Goal: Task Accomplishment & Management: Manage account settings

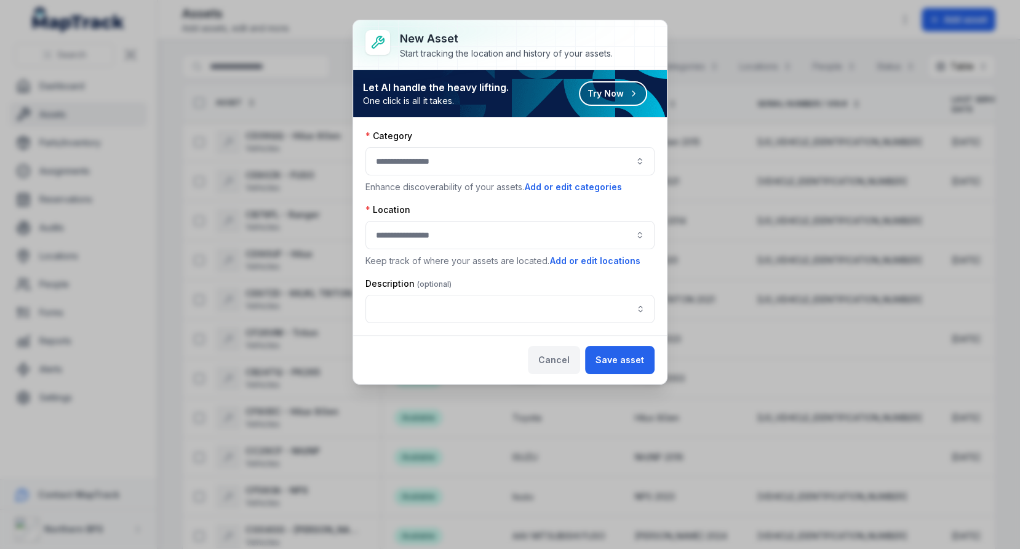
click at [552, 358] on button "Cancel" at bounding box center [554, 360] width 52 height 28
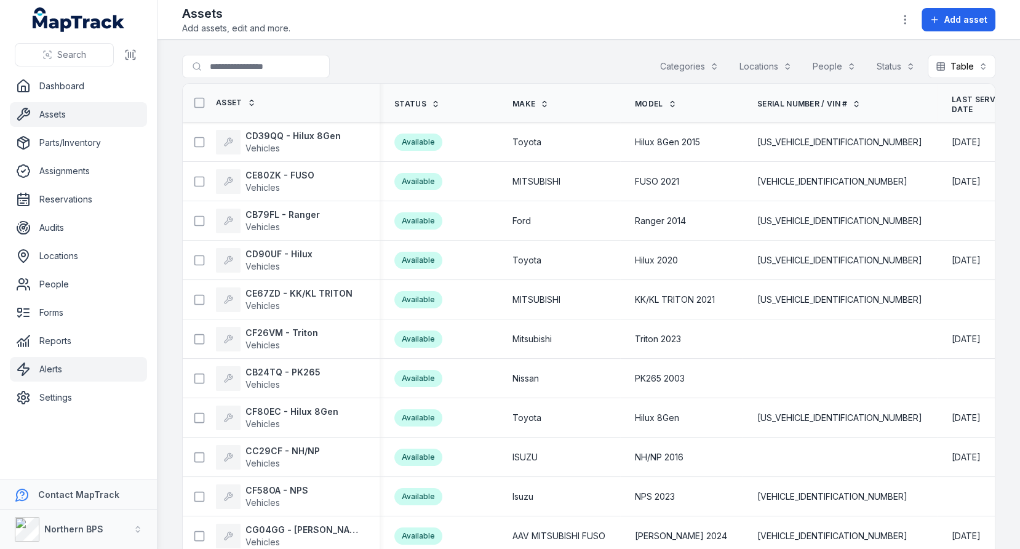
drag, startPoint x: 75, startPoint y: 399, endPoint x: 129, endPoint y: 368, distance: 62.0
click at [75, 399] on link "Settings" at bounding box center [78, 397] width 137 height 25
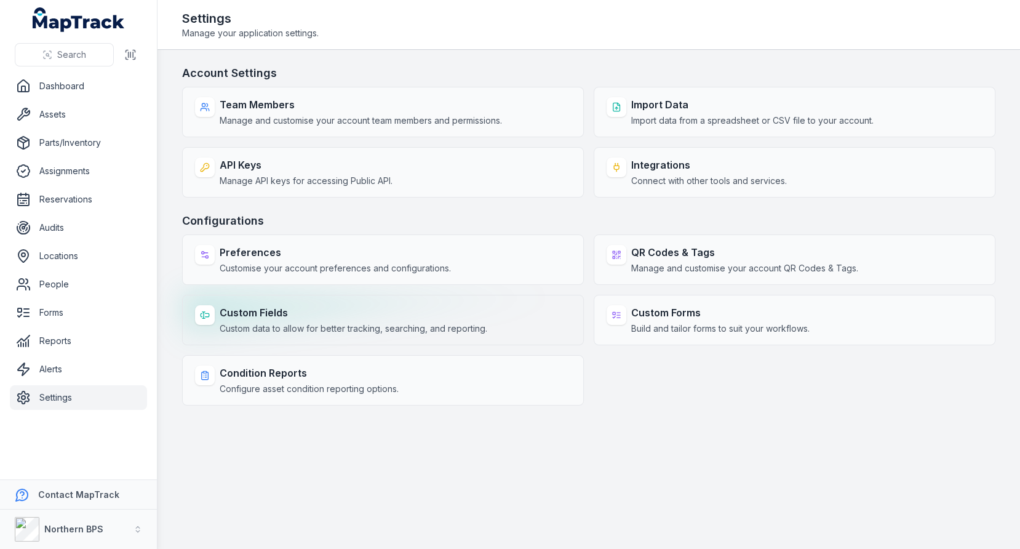
click at [349, 300] on div "Custom Fields Custom data to allow for better tracking, searching, and reportin…" at bounding box center [383, 320] width 402 height 50
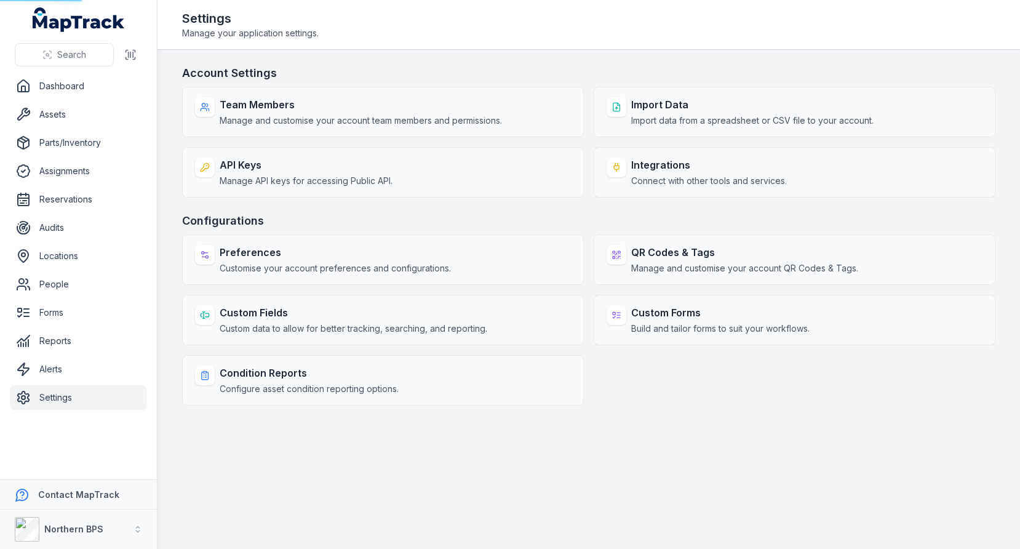
click at [439, 225] on h3 "Configurations" at bounding box center [588, 220] width 813 height 17
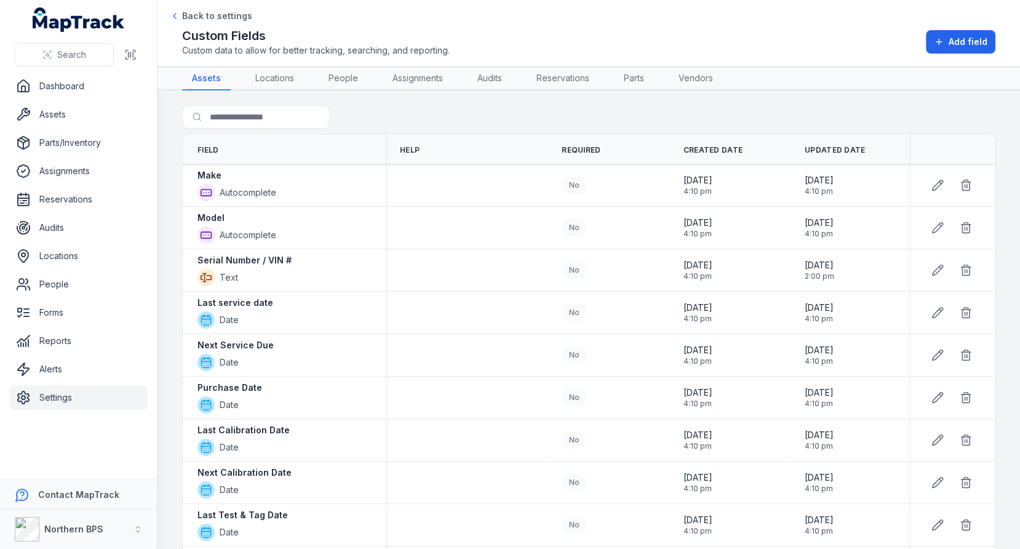
scroll to position [781, 0]
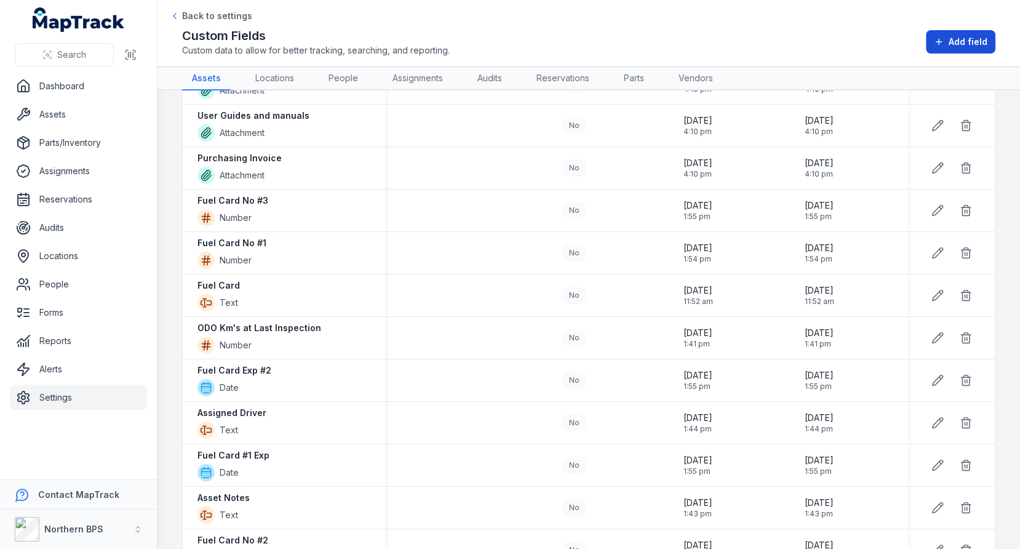
click at [971, 47] on span "Add field" at bounding box center [968, 42] width 39 height 12
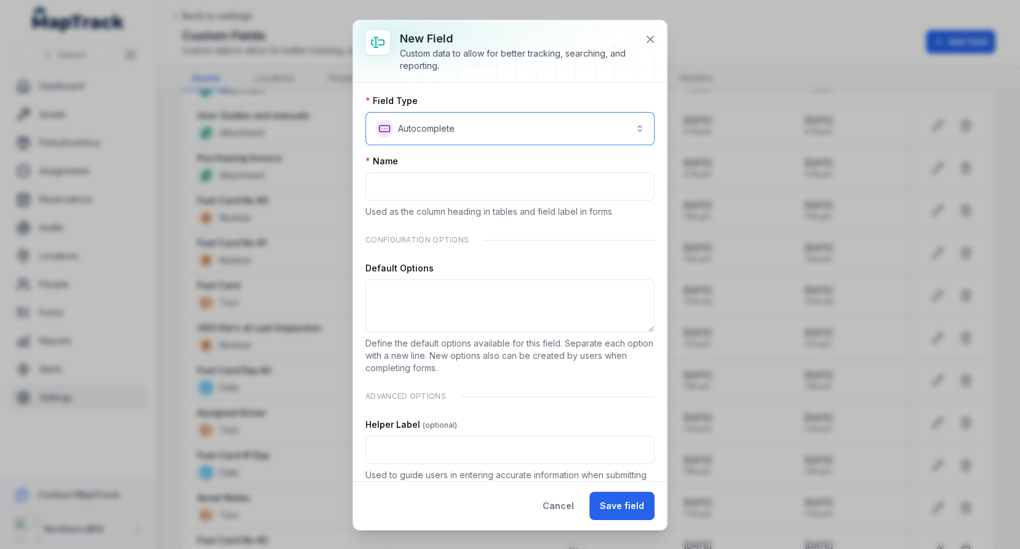
click at [426, 129] on button "**********" at bounding box center [509, 128] width 289 height 33
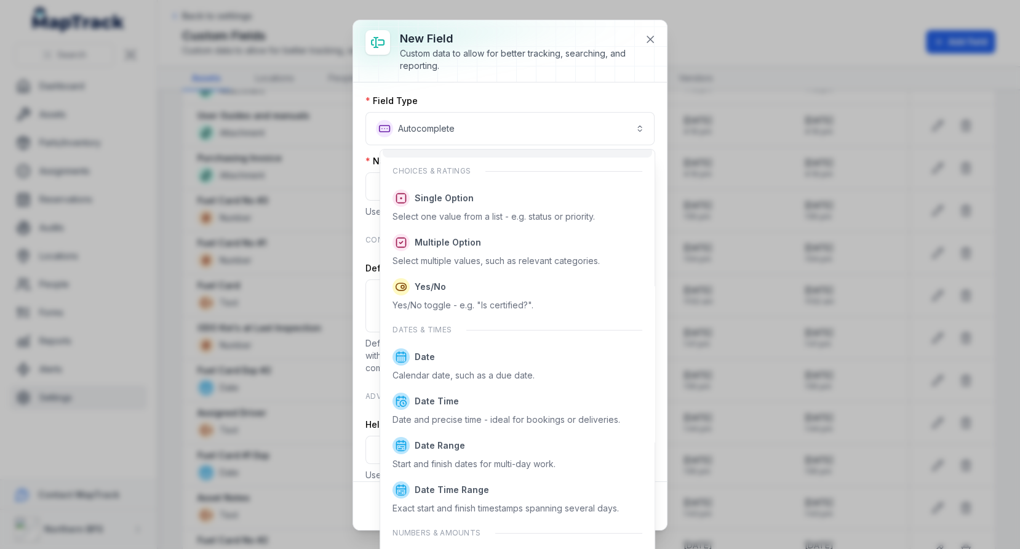
scroll to position [186, 0]
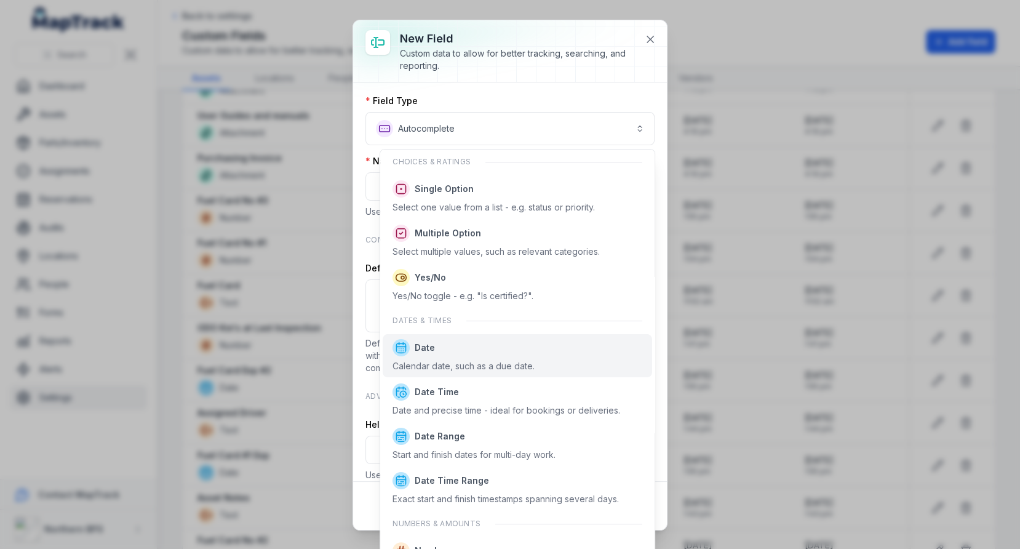
click at [457, 350] on span "Date" at bounding box center [463, 347] width 142 height 17
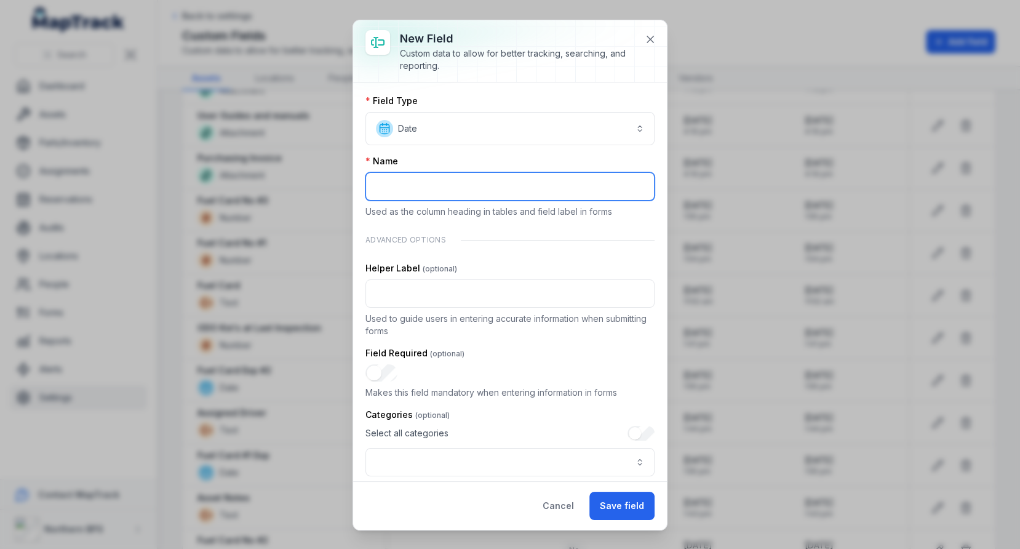
click at [466, 175] on input ":r6j:-form-item-label" at bounding box center [509, 186] width 289 height 28
type input "**********"
click at [526, 157] on div "Name" at bounding box center [509, 161] width 289 height 12
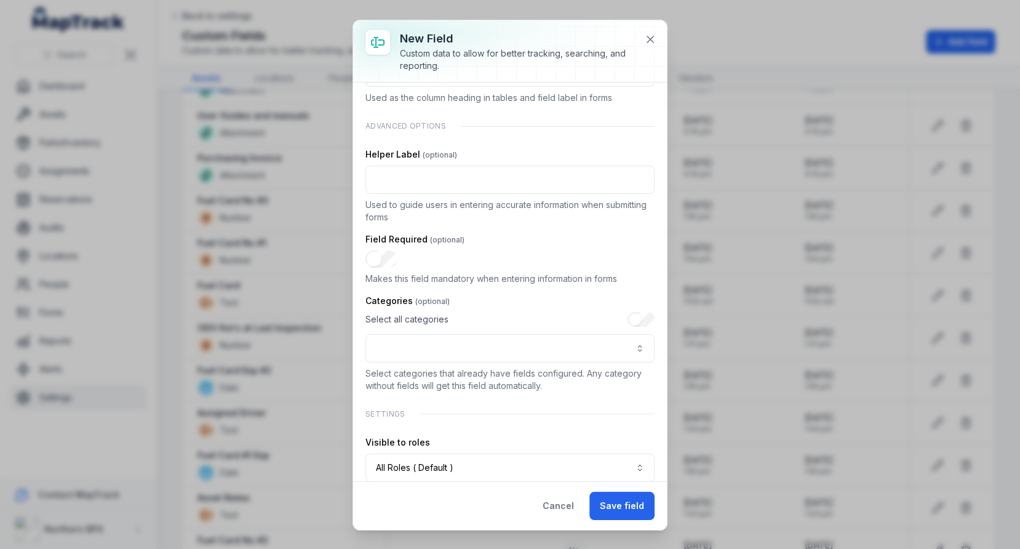
scroll to position [128, 0]
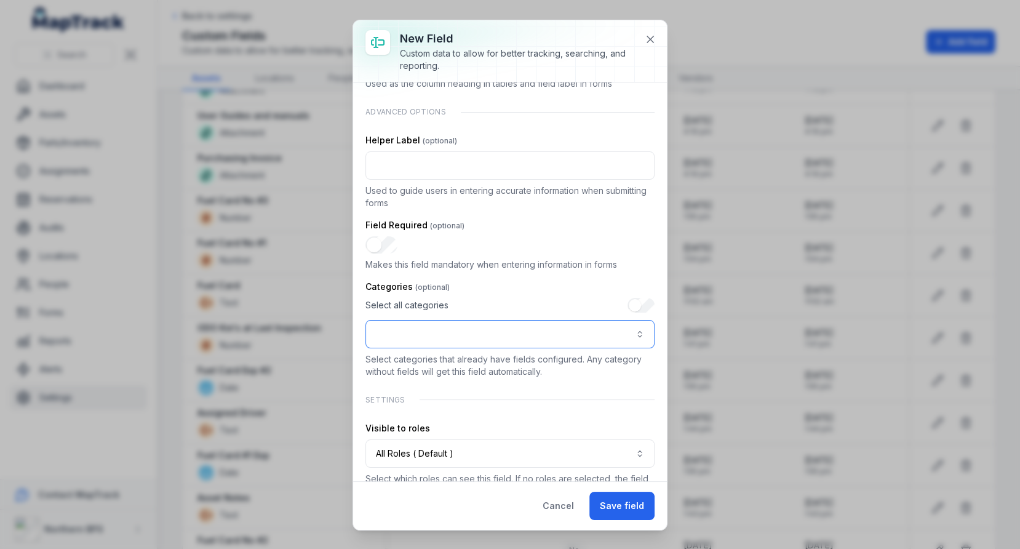
click at [426, 329] on button ":r7d:-form-item-label" at bounding box center [509, 334] width 289 height 28
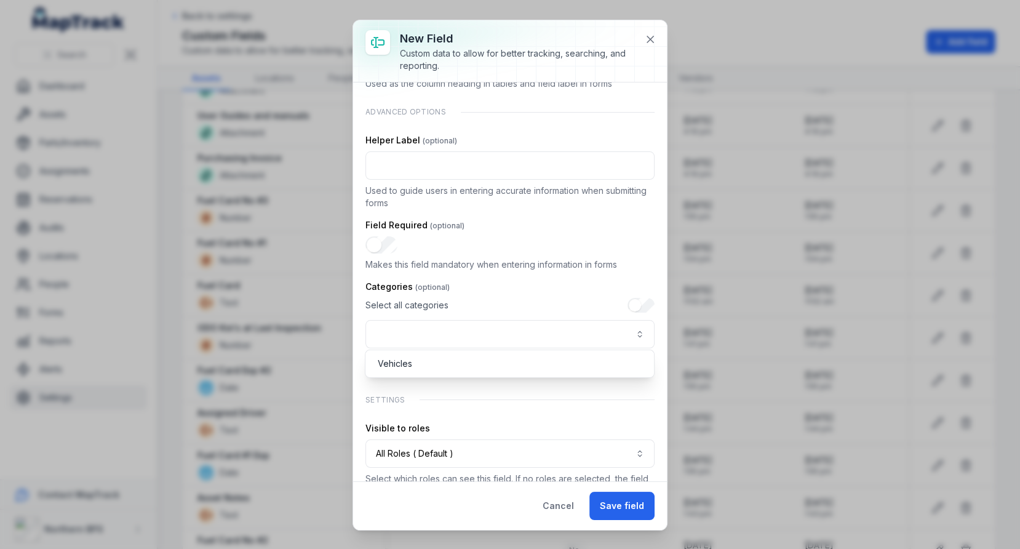
click at [490, 298] on div "Select all categories" at bounding box center [509, 323] width 289 height 50
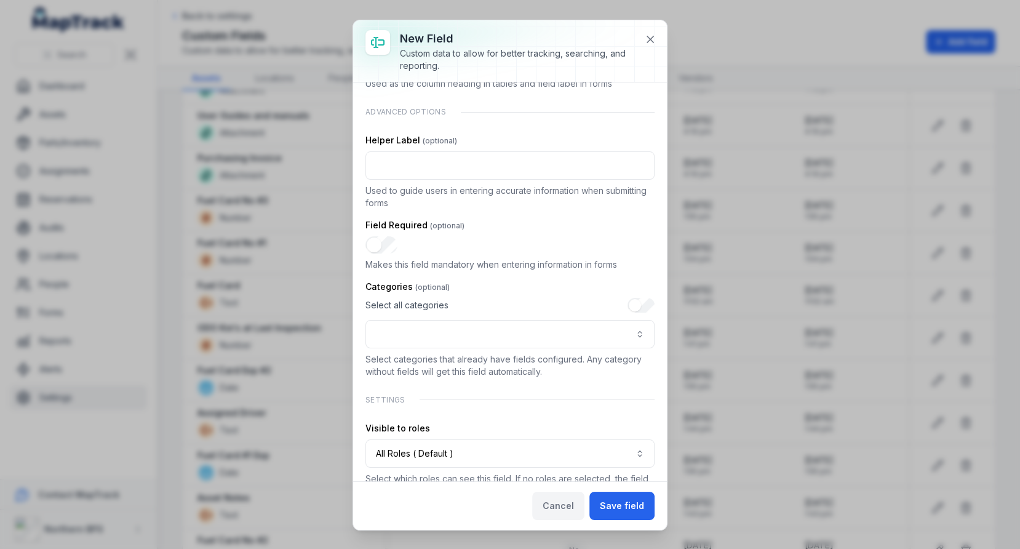
click at [570, 503] on button "Cancel" at bounding box center [558, 506] width 52 height 28
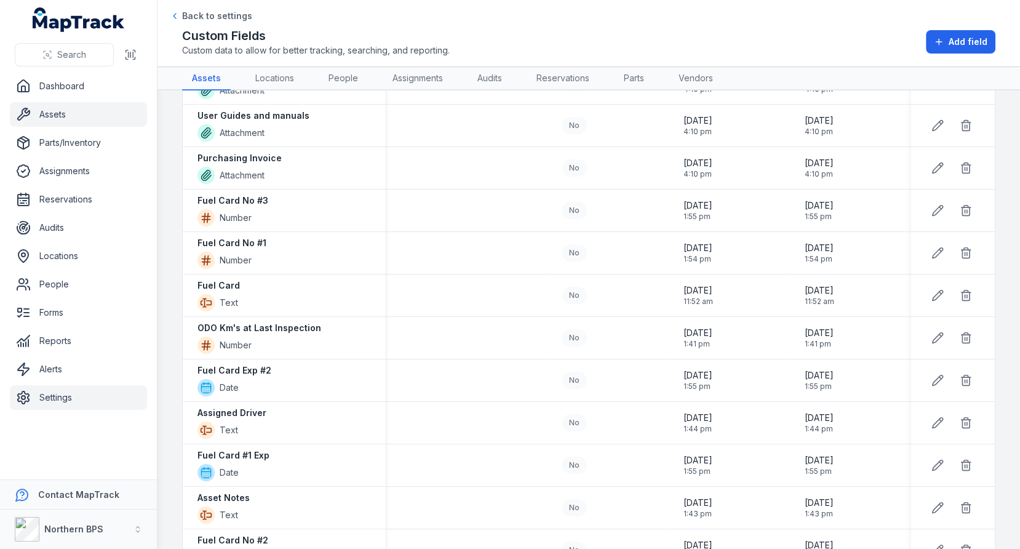
click at [73, 113] on link "Assets" at bounding box center [78, 114] width 137 height 25
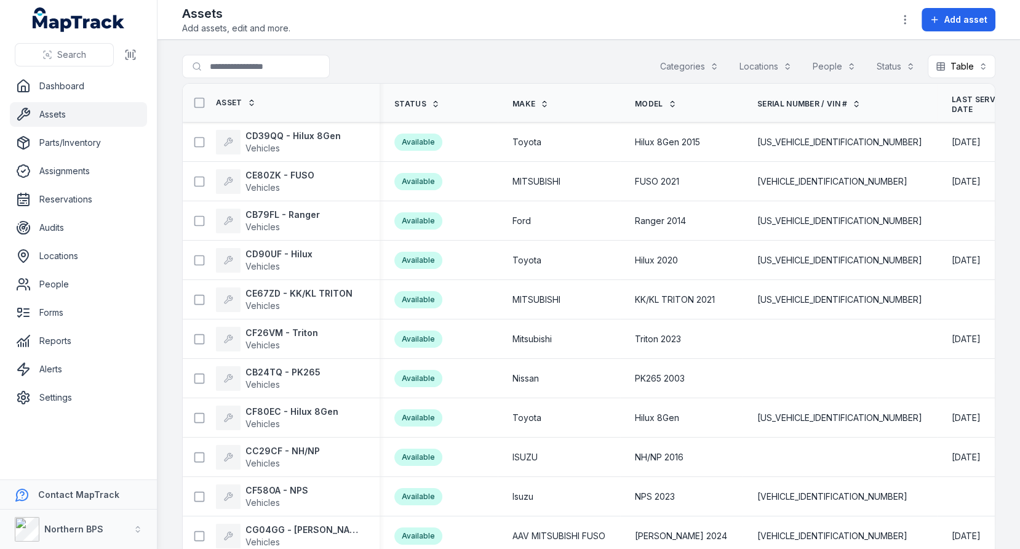
click at [895, 20] on div "Assets Add assets, edit and more. Add asset" at bounding box center [588, 20] width 813 height 30
click at [906, 20] on icon "button" at bounding box center [905, 20] width 12 height 12
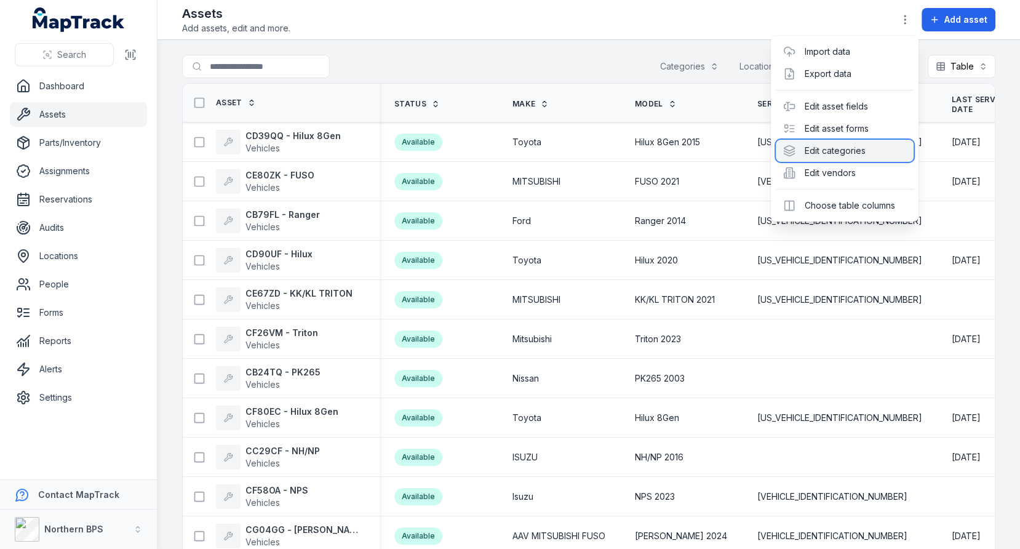
click at [834, 155] on div "Edit categories" at bounding box center [845, 151] width 138 height 22
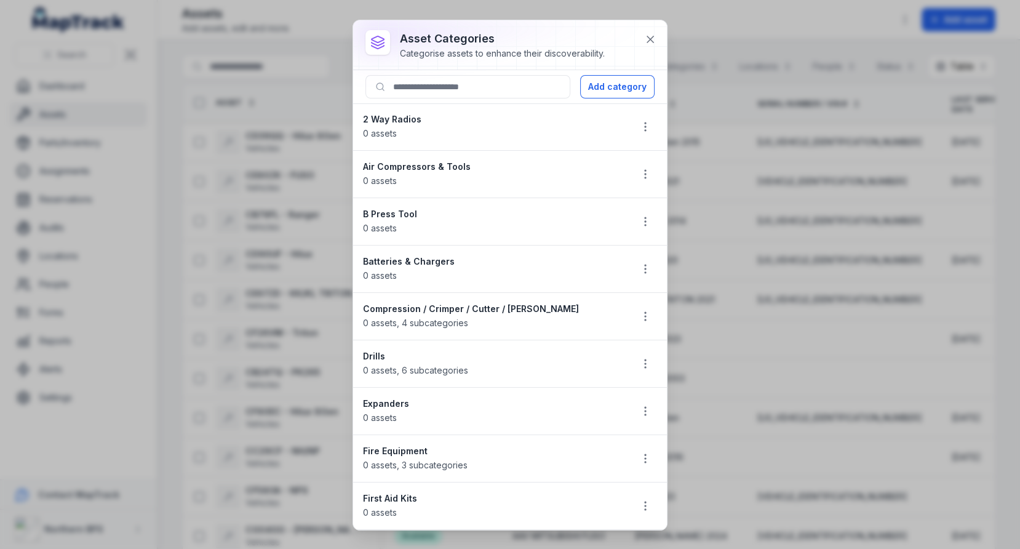
scroll to position [1351, 0]
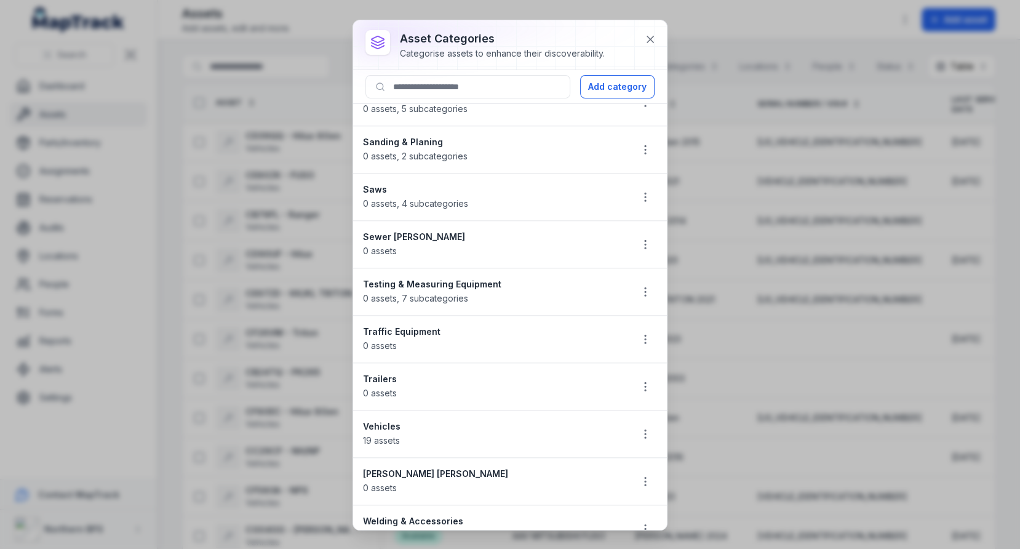
click at [635, 375] on div at bounding box center [645, 386] width 23 height 23
click at [642, 380] on icon "button" at bounding box center [645, 386] width 12 height 12
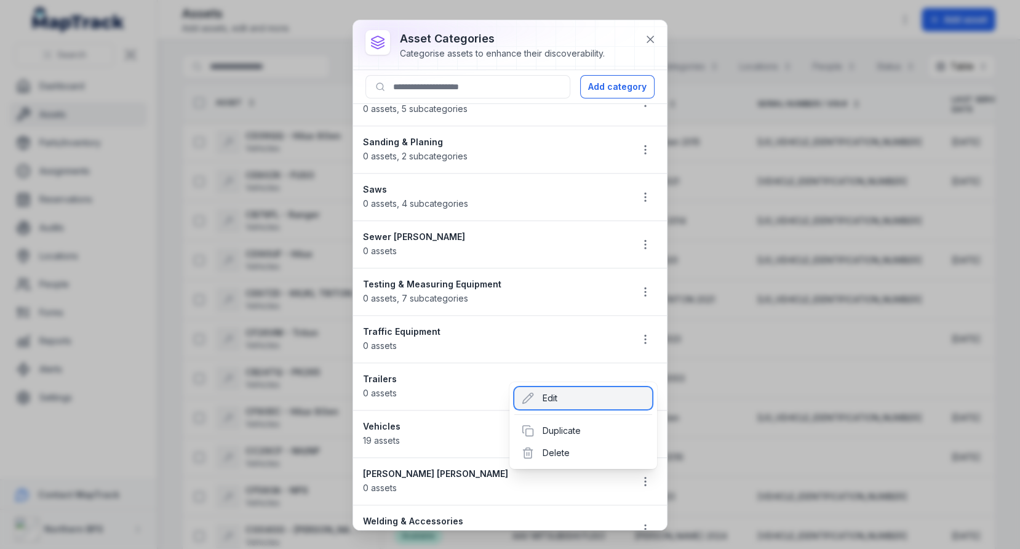
click at [605, 388] on div "Edit" at bounding box center [583, 398] width 138 height 22
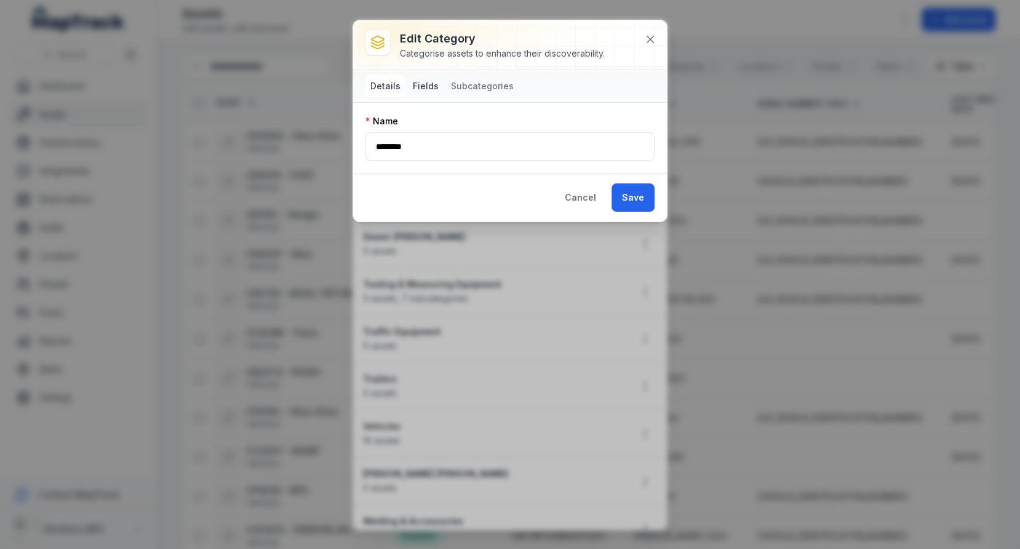
click at [431, 83] on button "Fields" at bounding box center [426, 86] width 36 height 22
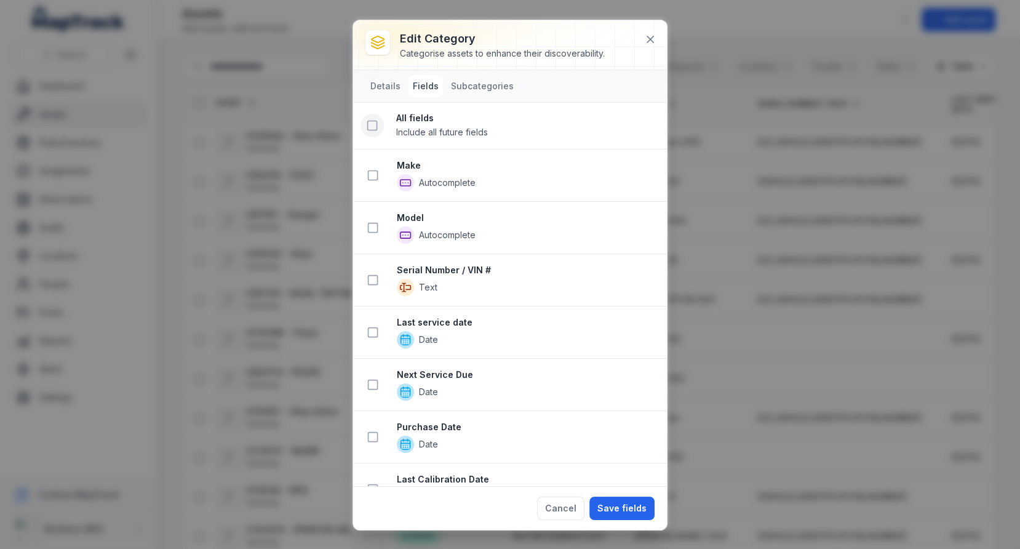
click at [370, 129] on rect at bounding box center [372, 125] width 9 height 9
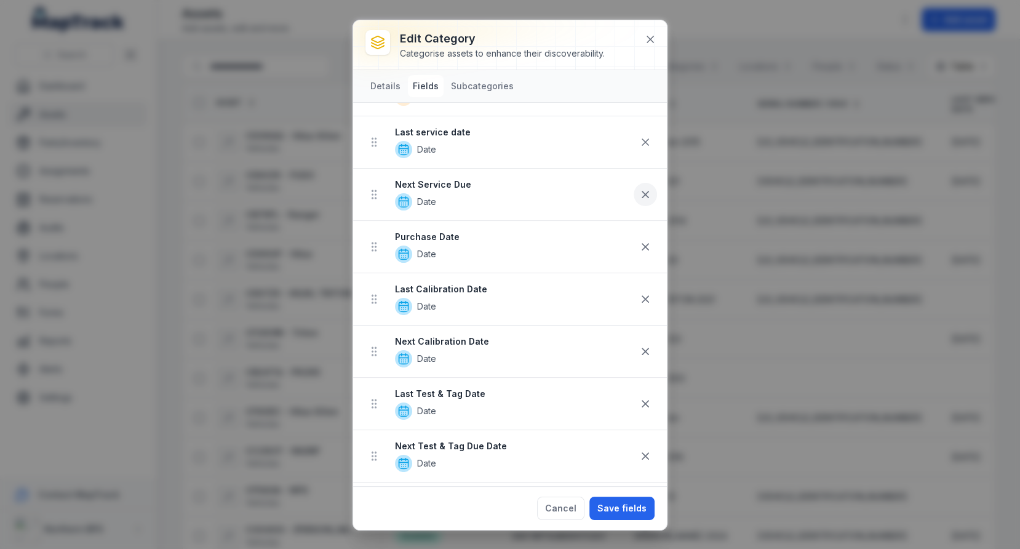
click at [646, 191] on icon at bounding box center [645, 194] width 6 height 6
click at [646, 193] on icon at bounding box center [645, 194] width 12 height 12
click at [646, 192] on icon at bounding box center [645, 194] width 12 height 12
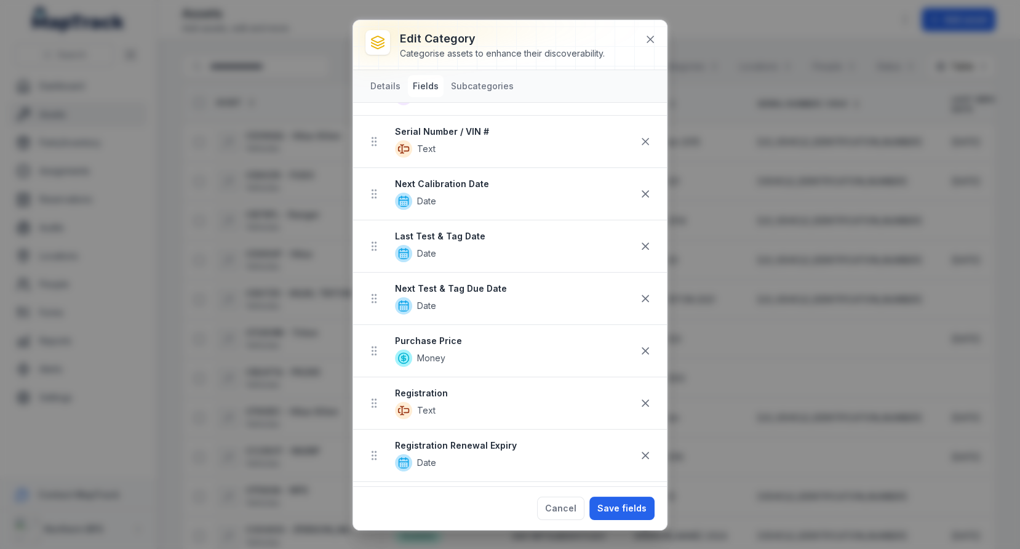
click at [646, 192] on icon at bounding box center [645, 194] width 12 height 12
click at [646, 196] on icon at bounding box center [645, 194] width 12 height 12
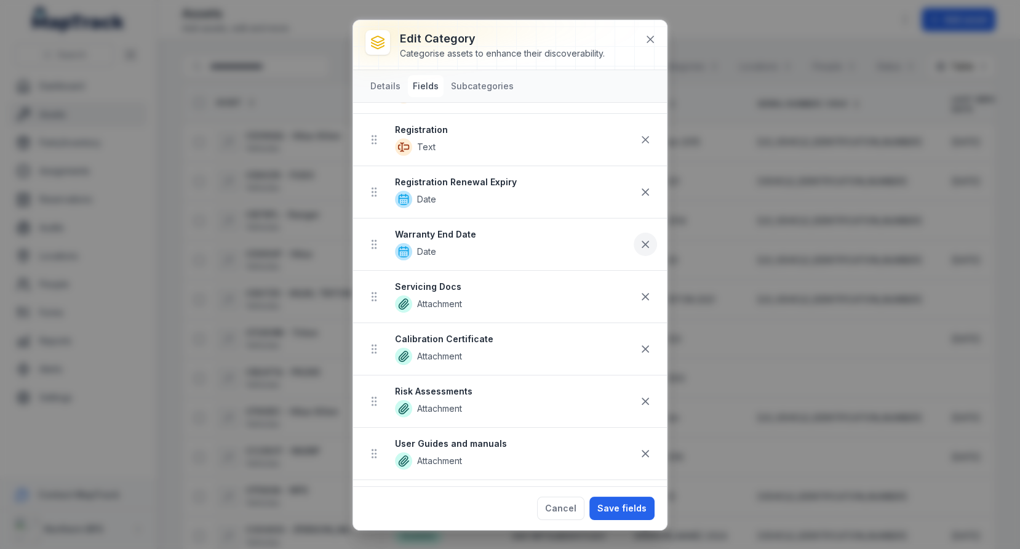
click at [645, 238] on icon at bounding box center [645, 244] width 12 height 12
click at [647, 290] on icon at bounding box center [645, 296] width 12 height 12
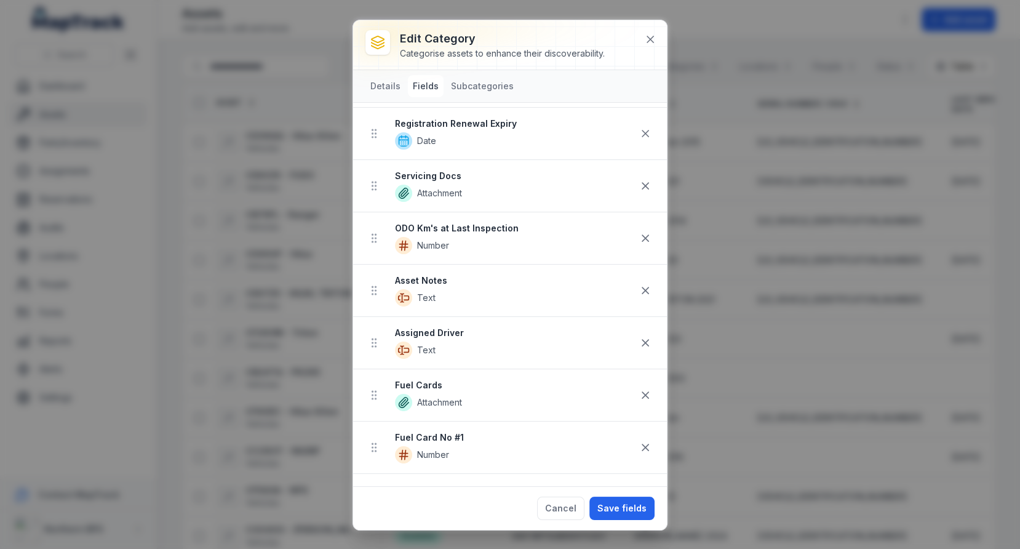
scroll to position [281, 0]
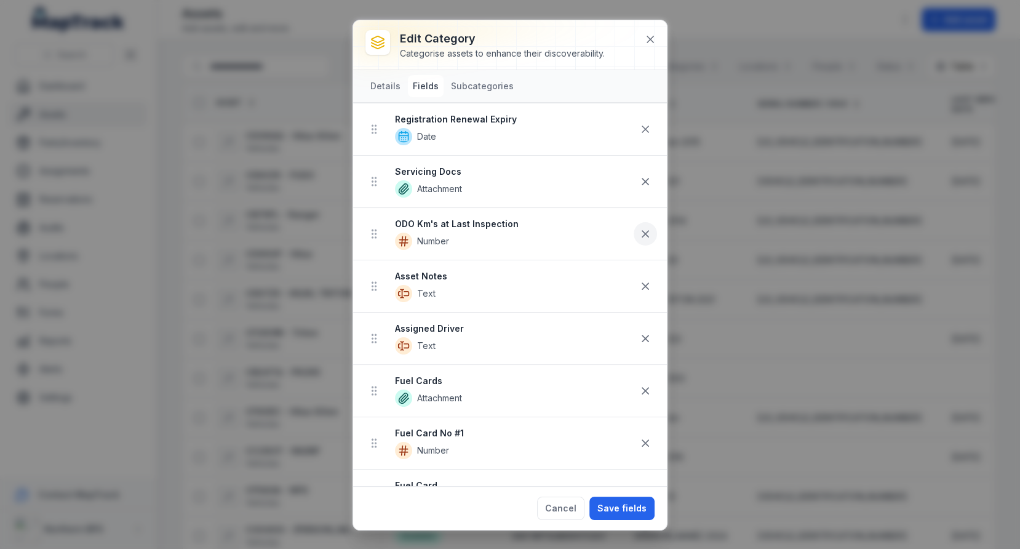
click at [638, 228] on button at bounding box center [645, 233] width 23 height 23
click at [641, 232] on icon at bounding box center [645, 234] width 12 height 12
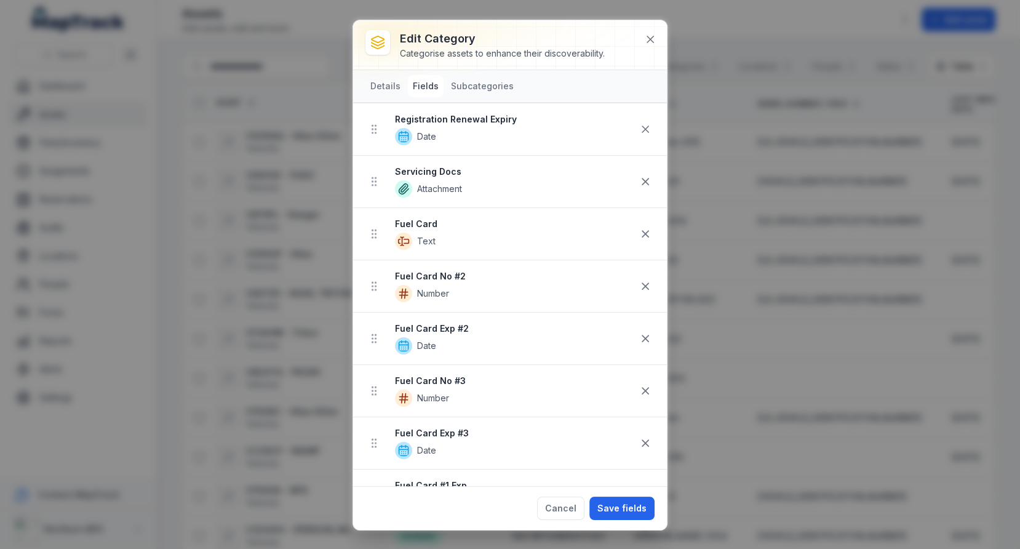
click at [641, 232] on icon at bounding box center [645, 234] width 12 height 12
click at [641, 280] on icon at bounding box center [645, 286] width 12 height 12
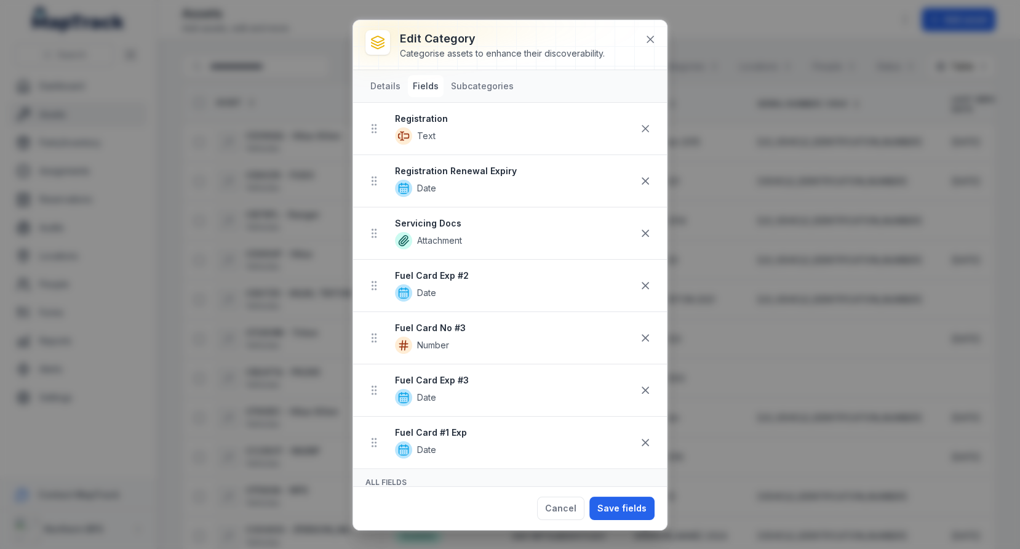
click at [641, 232] on icon at bounding box center [645, 233] width 12 height 12
click at [644, 279] on icon at bounding box center [645, 285] width 12 height 12
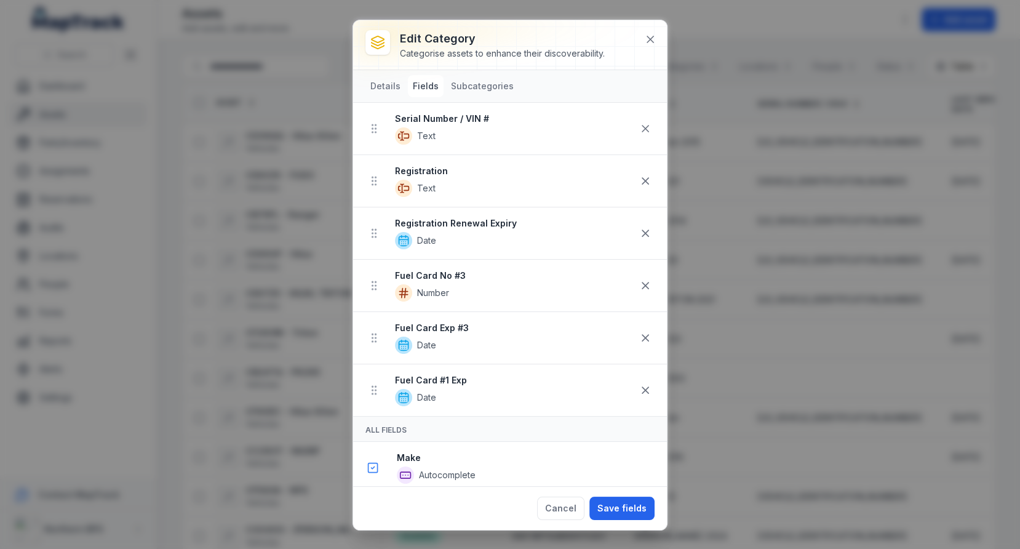
scroll to position [126, 0]
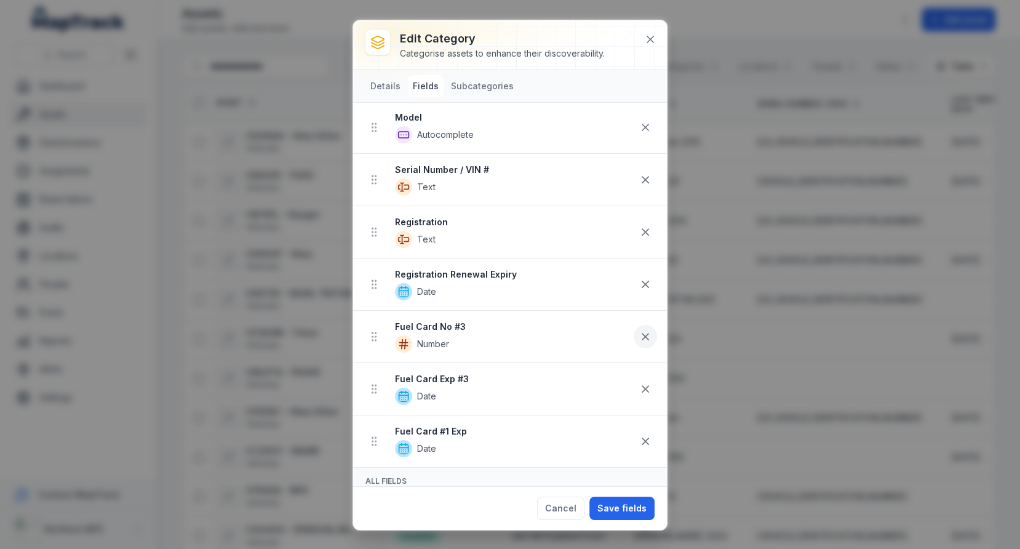
click at [644, 330] on icon at bounding box center [645, 336] width 12 height 12
click at [644, 382] on icon at bounding box center [645, 388] width 12 height 12
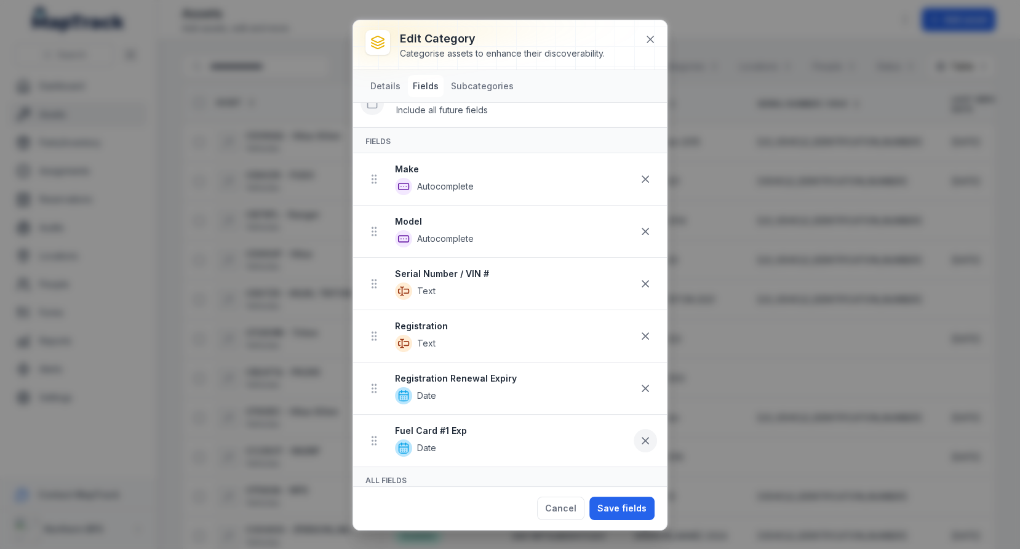
click at [644, 437] on icon at bounding box center [645, 440] width 6 height 6
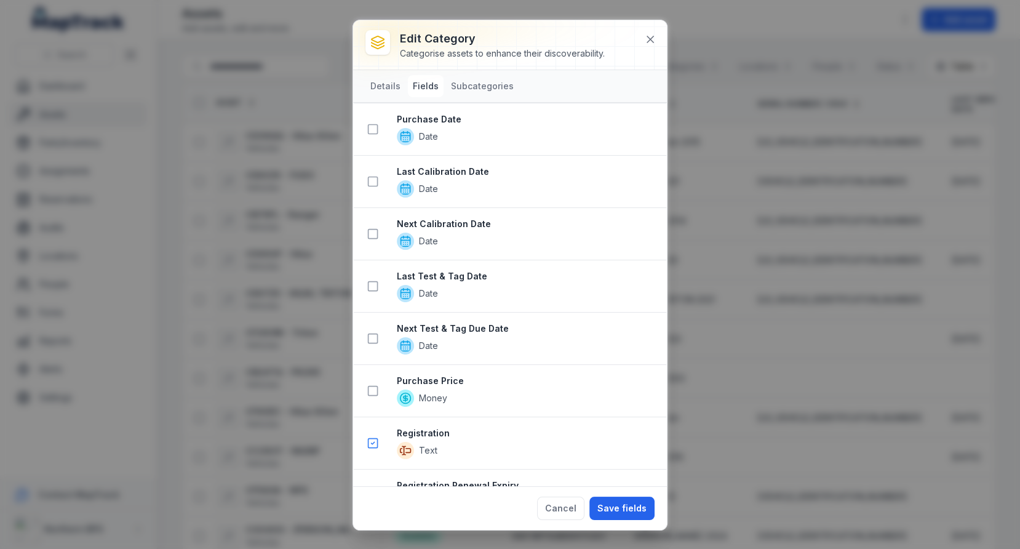
scroll to position [707, 0]
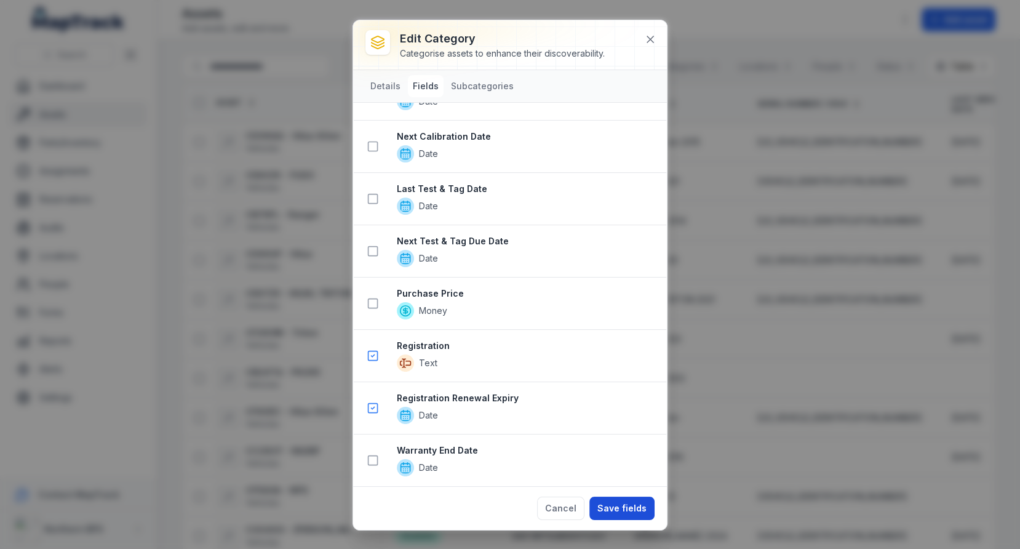
click at [624, 513] on button "Save fields" at bounding box center [621, 507] width 65 height 23
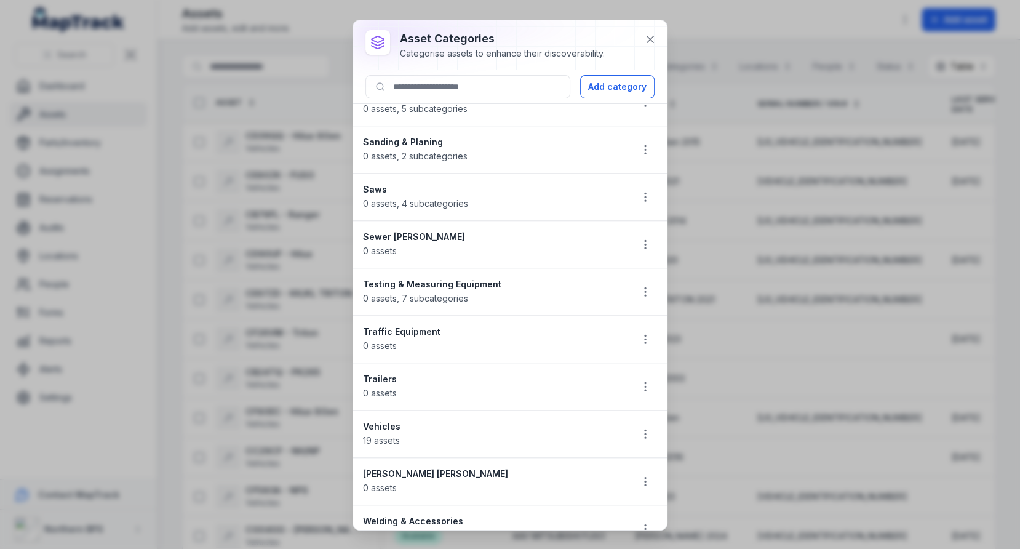
click at [199, 236] on div "asset categories Categorise assets to enhance their discoverability. Add catego…" at bounding box center [510, 274] width 1020 height 549
click at [648, 37] on icon at bounding box center [650, 39] width 12 height 12
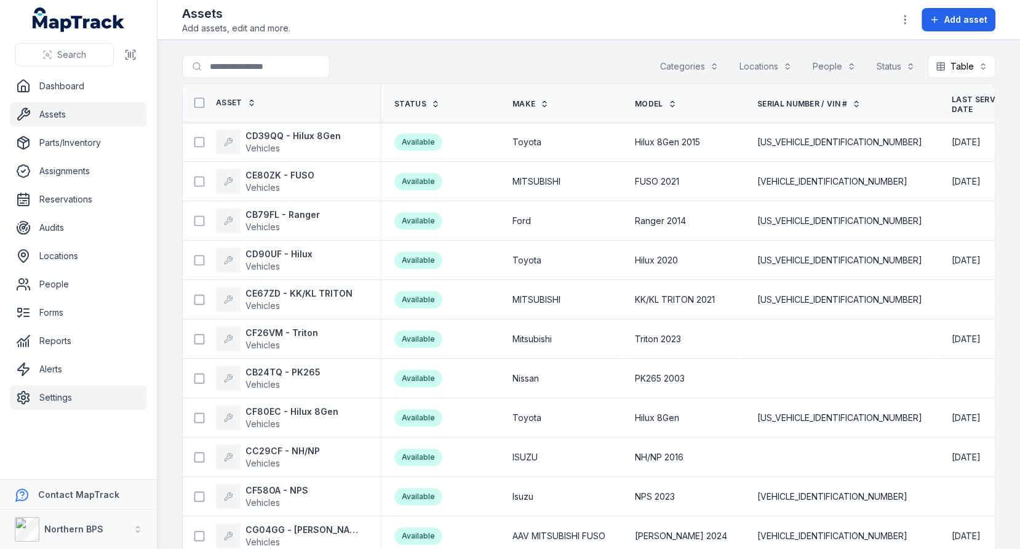
click at [95, 388] on link "Settings" at bounding box center [78, 397] width 137 height 25
